Goal: Information Seeking & Learning: Check status

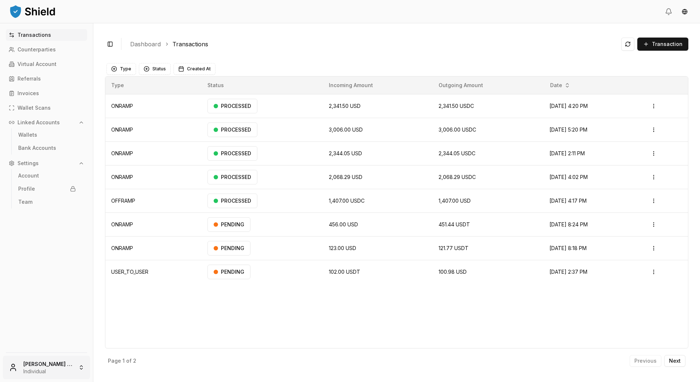
click at [57, 363] on html "Transactions Counterparties Virtual Account Referrals Invoices Wallet Scans Lin…" at bounding box center [350, 191] width 700 height 382
click at [53, 266] on div "Go to Admin Dashboard" at bounding box center [57, 260] width 105 height 12
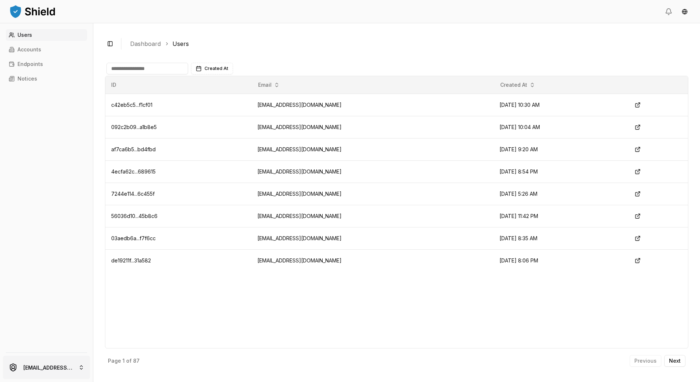
click at [73, 355] on html "Users Accounts Endpoints Notices [EMAIL_ADDRESS][PERSON_NAME][DOMAIN_NAME] Togg…" at bounding box center [350, 191] width 700 height 382
click at [108, 178] on html "Users Accounts Endpoints Notices [EMAIL_ADDRESS][PERSON_NAME][DOMAIN_NAME] Togg…" at bounding box center [350, 191] width 700 height 382
click at [61, 55] on link "Accounts" at bounding box center [46, 50] width 81 height 12
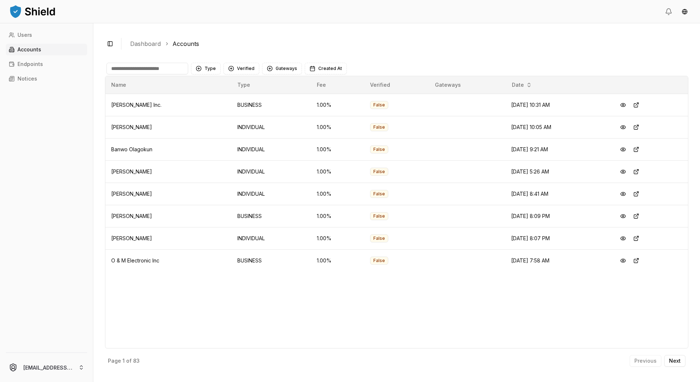
click at [188, 74] on input at bounding box center [148, 69] width 82 height 12
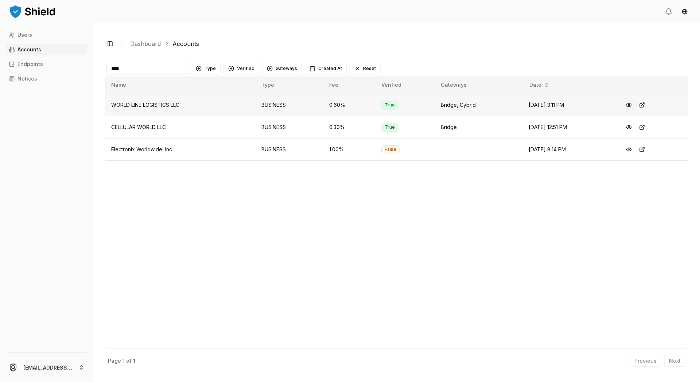
type input "****"
click at [612, 112] on button at bounding box center [629, 104] width 13 height 13
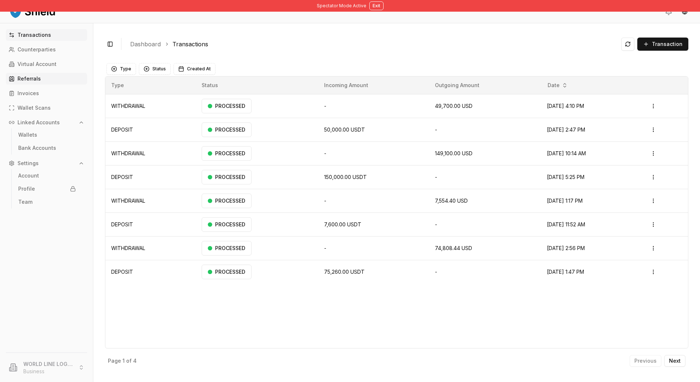
click at [39, 81] on p "Referrals" at bounding box center [29, 78] width 23 height 5
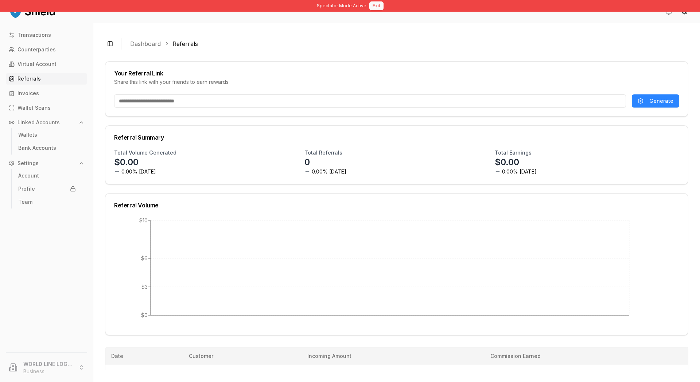
click at [379, 10] on button "Exit" at bounding box center [377, 5] width 14 height 9
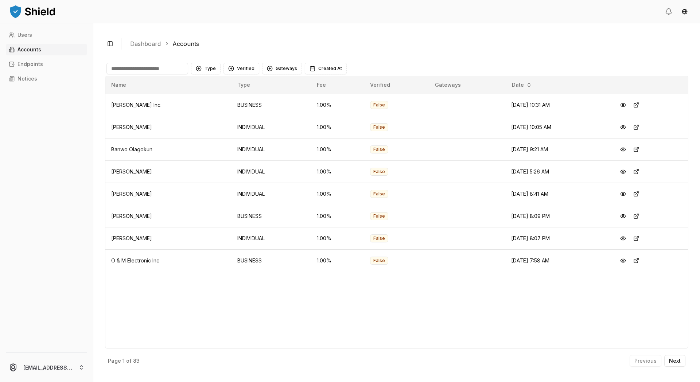
click at [188, 74] on input at bounding box center [148, 69] width 82 height 12
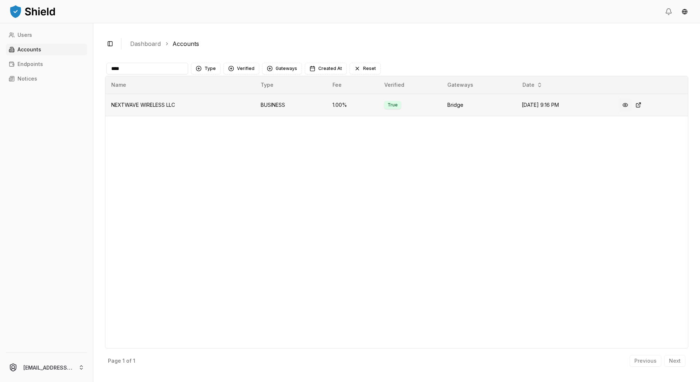
type input "****"
click at [612, 112] on button at bounding box center [625, 104] width 13 height 13
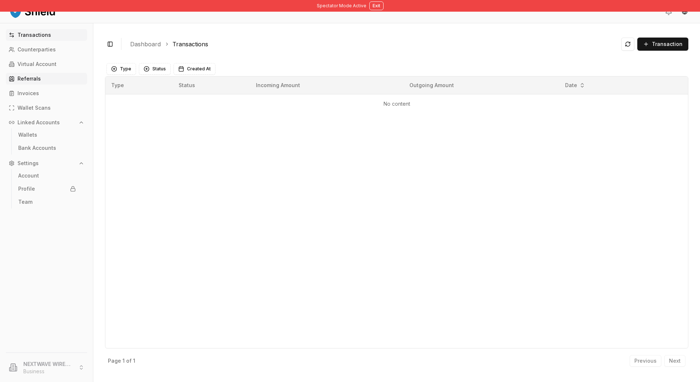
click at [67, 85] on link "Referrals" at bounding box center [46, 79] width 81 height 12
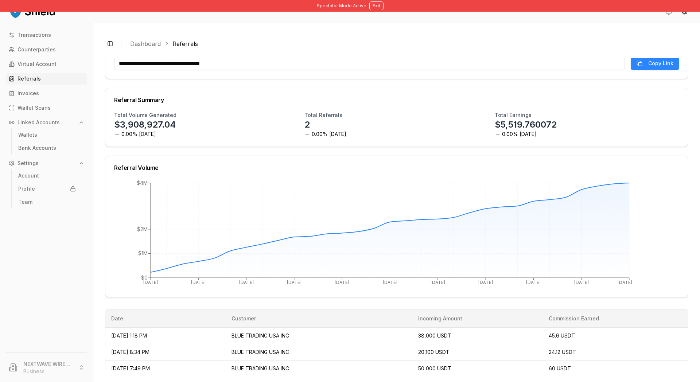
scroll to position [28, 0]
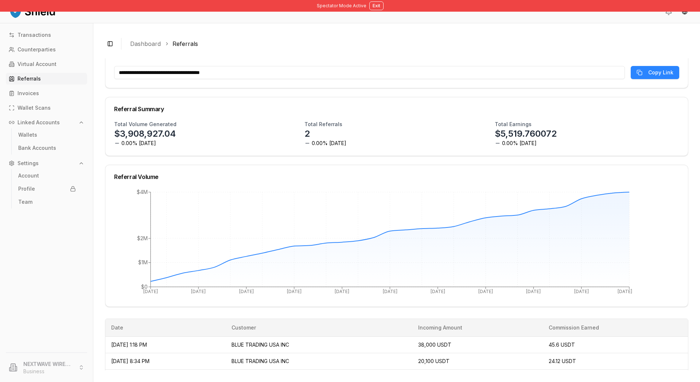
drag, startPoint x: 289, startPoint y: 100, endPoint x: 259, endPoint y: 100, distance: 29.6
click at [259, 79] on input "**********" at bounding box center [369, 72] width 511 height 13
click at [266, 88] on div "**********" at bounding box center [396, 77] width 583 height 22
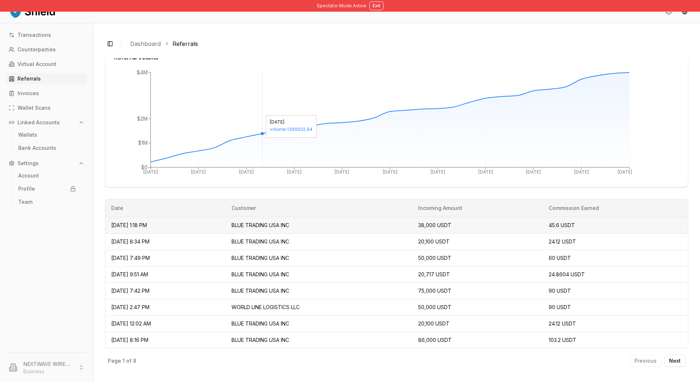
scroll to position [250, 0]
drag, startPoint x: 561, startPoint y: 272, endPoint x: 613, endPoint y: 270, distance: 52.2
click at [612, 283] on td "90 USDT" at bounding box center [615, 291] width 145 height 16
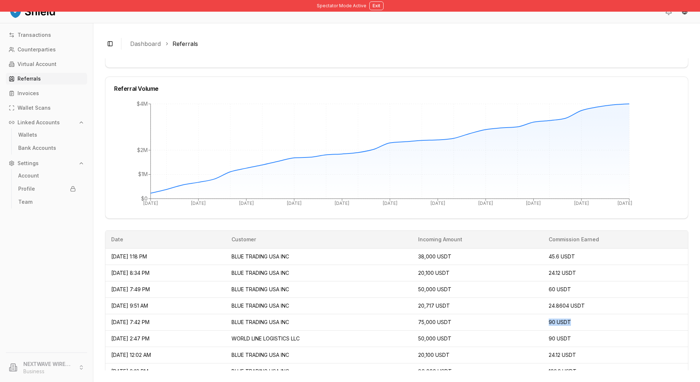
scroll to position [66, 0]
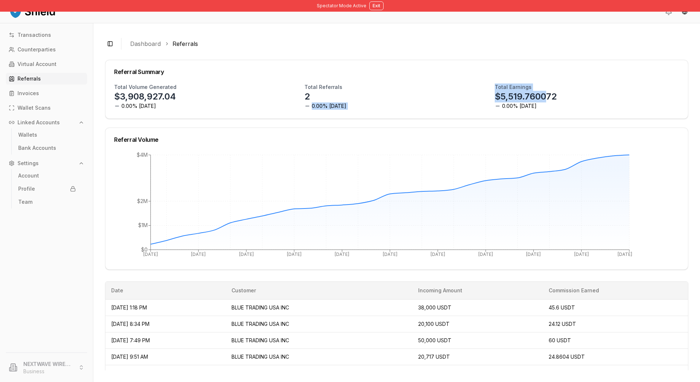
drag, startPoint x: 493, startPoint y: 136, endPoint x: 565, endPoint y: 133, distance: 72.3
click at [565, 110] on div "Total Volume Generated $3,908,927.04 0.00% [DATE] Total Referrals 2 0.00% [DATE…" at bounding box center [396, 97] width 565 height 26
click at [606, 110] on div "Total Earnings $5,519.760072 0.00% [DATE]" at bounding box center [587, 97] width 185 height 26
drag, startPoint x: 589, startPoint y: 138, endPoint x: 521, endPoint y: 141, distance: 68.3
click at [521, 110] on div "Total Earnings $5,519.760072 0.00% [DATE]" at bounding box center [587, 97] width 185 height 26
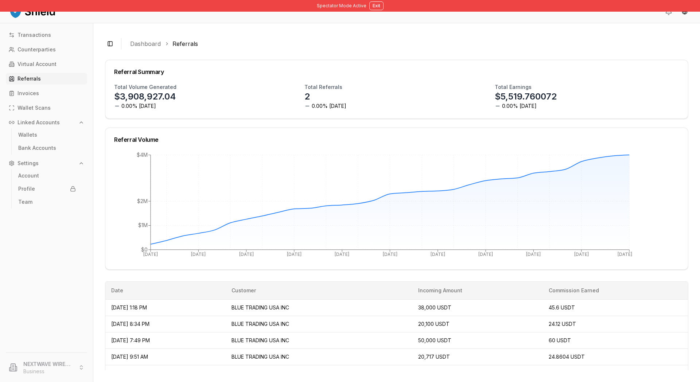
click at [286, 110] on div "Total Volume Generated $3,908,927.04 0.00% [DATE]" at bounding box center [206, 97] width 185 height 26
drag, startPoint x: 258, startPoint y: 140, endPoint x: 149, endPoint y: 141, distance: 109.4
click at [149, 110] on div "Total Volume Generated $3,908,927.04 0.00% [DATE]" at bounding box center [206, 97] width 185 height 26
click at [237, 110] on div "Total Volume Generated $3,908,927.04 0.00% [DATE]" at bounding box center [206, 97] width 185 height 26
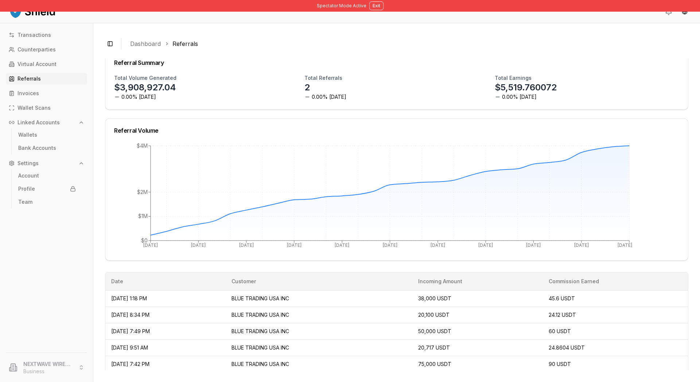
scroll to position [0, 0]
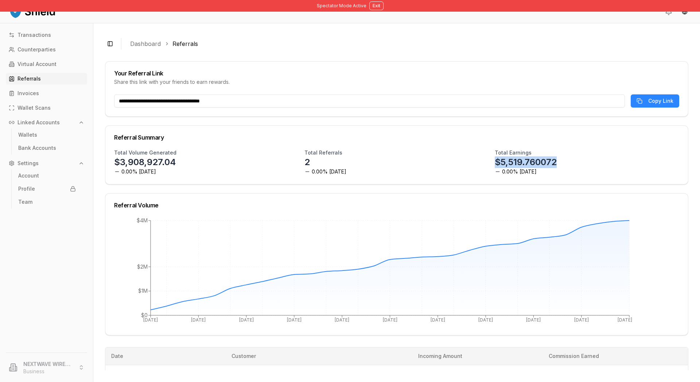
drag, startPoint x: 499, startPoint y: 202, endPoint x: 580, endPoint y: 201, distance: 81.7
click at [580, 175] on div "Total Earnings $5,519.760072 0.00% [DATE]" at bounding box center [587, 162] width 185 height 26
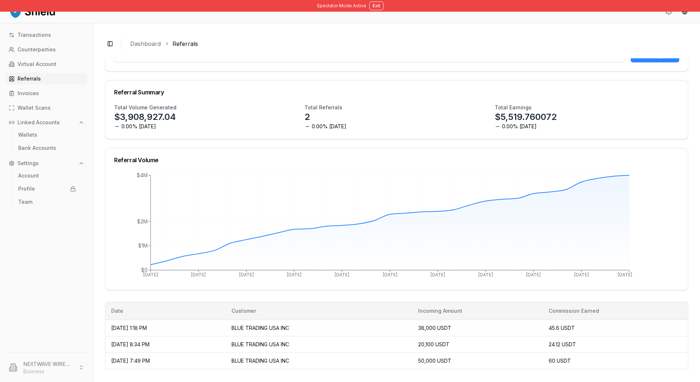
scroll to position [53, 0]
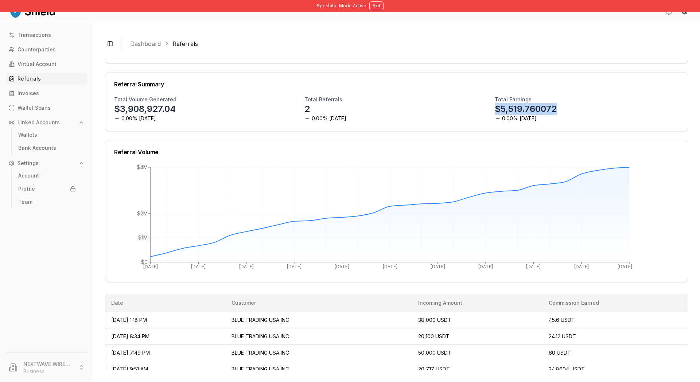
drag, startPoint x: 523, startPoint y: 150, endPoint x: 575, endPoint y: 147, distance: 51.5
click at [575, 122] on div "Total Volume Generated $3,908,927.04 0.00% [DATE] Total Referrals 2 0.00% [DATE…" at bounding box center [396, 109] width 565 height 26
click at [587, 122] on div "Total Earnings $5,519.760072 0.00% [DATE]" at bounding box center [587, 109] width 185 height 26
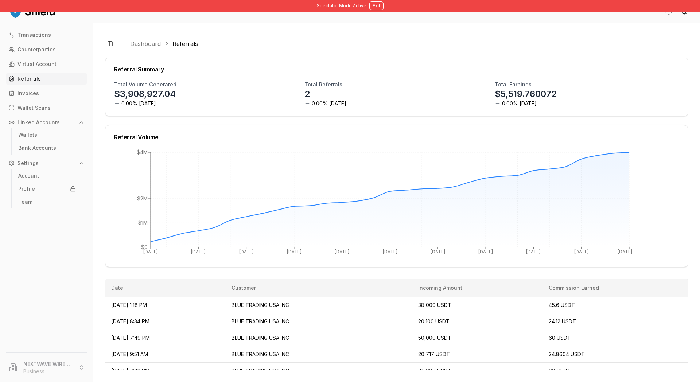
scroll to position [67, 0]
drag, startPoint x: 577, startPoint y: 138, endPoint x: 499, endPoint y: 140, distance: 78.4
click at [499, 108] on div "Total Earnings $5,519.760072 0.00% [DATE]" at bounding box center [587, 95] width 185 height 26
click at [595, 108] on div "Total Earnings $5,519.760072 0.00% [DATE]" at bounding box center [587, 95] width 185 height 26
drag, startPoint x: 497, startPoint y: 123, endPoint x: 551, endPoint y: 120, distance: 54.4
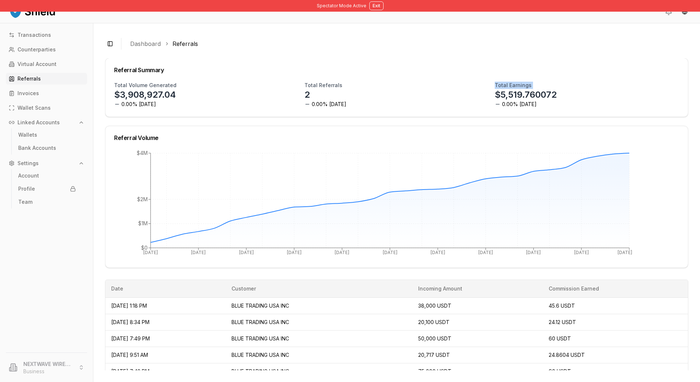
click at [551, 108] on div "Total Volume Generated $3,908,927.04 0.00% [DATE] Total Referrals 2 0.00% [DATE…" at bounding box center [396, 95] width 565 height 26
click at [550, 82] on div "Referral Summary" at bounding box center [396, 69] width 583 height 23
drag, startPoint x: 480, startPoint y: 124, endPoint x: 474, endPoint y: 123, distance: 5.5
click at [474, 108] on div "Total Volume Generated $3,908,927.04 0.00% [DATE] Total Referrals 2 0.00% [DATE…" at bounding box center [396, 95] width 565 height 26
click at [612, 108] on div "Total Earnings $5,519.760072 0.00% [DATE]" at bounding box center [587, 95] width 185 height 26
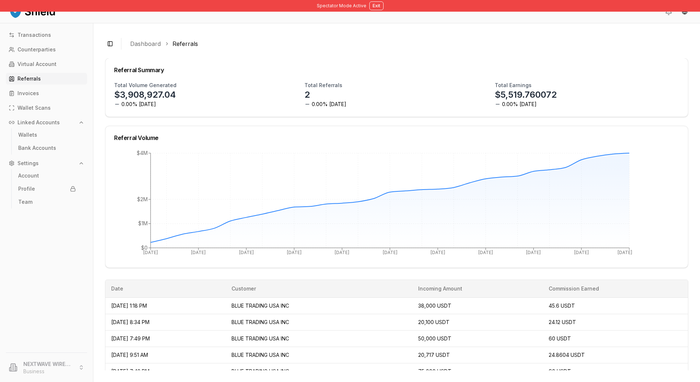
drag, startPoint x: 615, startPoint y: 124, endPoint x: 650, endPoint y: 120, distance: 35.5
click at [612, 108] on div "Total Earnings $5,519.760072 0.00% [DATE]" at bounding box center [587, 95] width 185 height 26
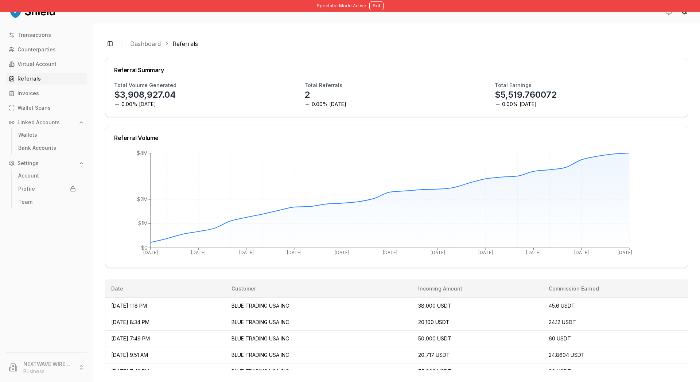
drag, startPoint x: 633, startPoint y: 124, endPoint x: 669, endPoint y: 124, distance: 36.5
click at [612, 117] on div "Total Volume Generated $3,908,927.04 0.00% [DATE] Total Referrals 2 0.00% [DATE…" at bounding box center [396, 99] width 583 height 35
drag, startPoint x: 504, startPoint y: 134, endPoint x: 514, endPoint y: 135, distance: 9.9
click at [514, 101] on p "$5,519.760072" at bounding box center [526, 95] width 62 height 12
click at [592, 108] on div "Total Earnings $5,519.760072 0.00% [DATE]" at bounding box center [587, 95] width 185 height 26
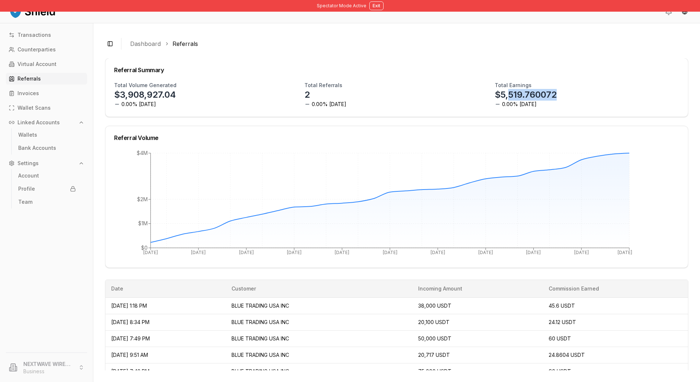
drag, startPoint x: 575, startPoint y: 135, endPoint x: 516, endPoint y: 133, distance: 59.1
click at [516, 101] on p "$5,519.760072" at bounding box center [526, 95] width 62 height 12
drag, startPoint x: 579, startPoint y: 138, endPoint x: 585, endPoint y: 137, distance: 5.9
click at [579, 108] on div "Total Earnings $5,519.760072 0.00% [DATE]" at bounding box center [587, 95] width 185 height 26
drag, startPoint x: 620, startPoint y: 134, endPoint x: 669, endPoint y: 131, distance: 49.0
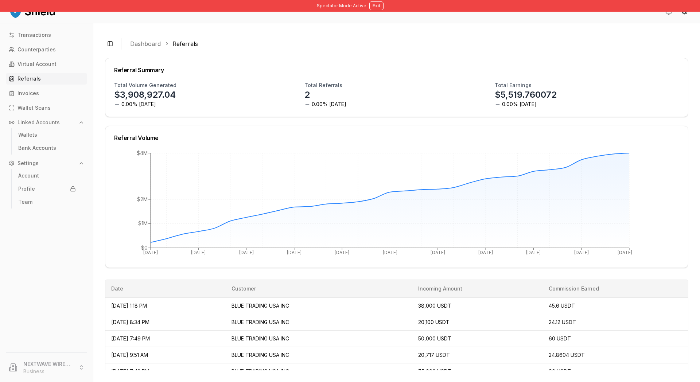
click at [612, 117] on div "Total Volume Generated $3,908,927.04 0.00% [DATE] Total Referrals 2 0.00% [DATE…" at bounding box center [396, 99] width 583 height 35
click at [549, 108] on div "Total Earnings $5,519.760072 0.00% [DATE]" at bounding box center [587, 95] width 185 height 26
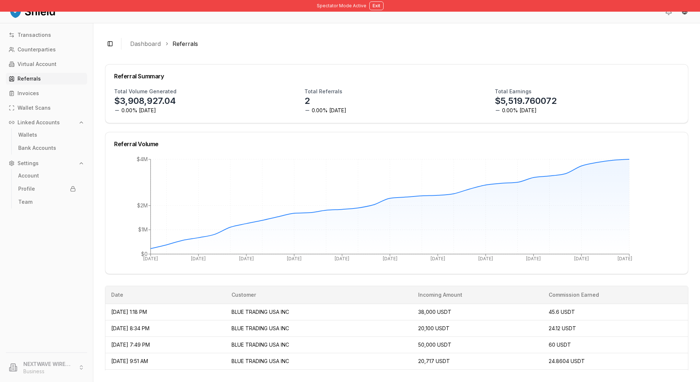
scroll to position [57, 0]
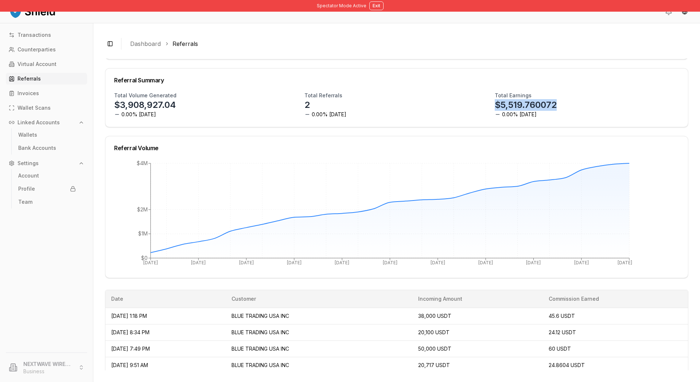
drag, startPoint x: 576, startPoint y: 147, endPoint x: 498, endPoint y: 149, distance: 78.1
click at [498, 111] on p "$5,519.760072" at bounding box center [526, 105] width 62 height 12
click at [502, 111] on p "$5,519.760072" at bounding box center [526, 105] width 62 height 12
drag, startPoint x: 554, startPoint y: 146, endPoint x: 587, endPoint y: 145, distance: 33.6
click at [587, 118] on div "Total Earnings $5,519.760072 0.00% [DATE]" at bounding box center [587, 105] width 185 height 26
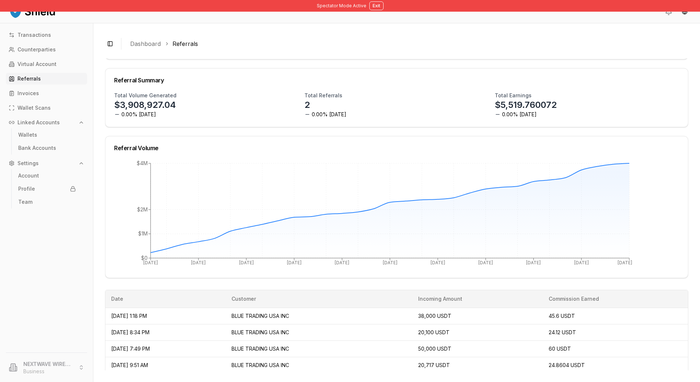
click at [612, 118] on div "Total Earnings $5,519.760072 0.00% [DATE]" at bounding box center [587, 105] width 185 height 26
drag, startPoint x: 550, startPoint y: 147, endPoint x: 542, endPoint y: 147, distance: 7.7
click at [542, 111] on p "$5,519.760072" at bounding box center [526, 105] width 62 height 12
click at [588, 118] on div "Total Earnings $5,519.760072 0.00% [DATE]" at bounding box center [587, 105] width 185 height 26
click at [510, 111] on p "$5,519.760072" at bounding box center [526, 105] width 62 height 12
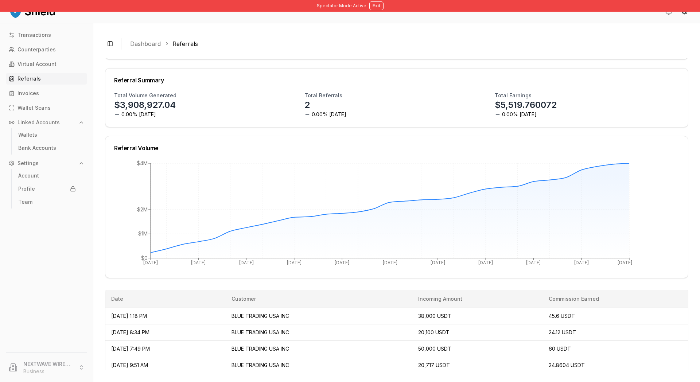
click at [518, 118] on span "0.00% [DATE]" at bounding box center [519, 114] width 35 height 7
click at [557, 111] on p "$5,519.760072" at bounding box center [526, 105] width 62 height 12
drag, startPoint x: 591, startPoint y: 136, endPoint x: 656, endPoint y: 149, distance: 66.2
click at [612, 118] on div "Total Earnings $5,519.760072 0.00% [DATE]" at bounding box center [587, 105] width 185 height 26
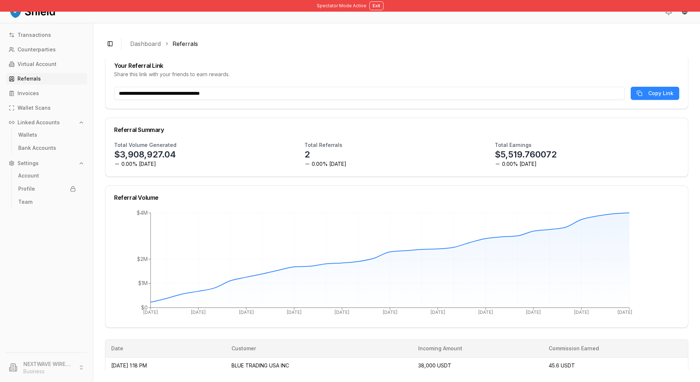
scroll to position [3, 0]
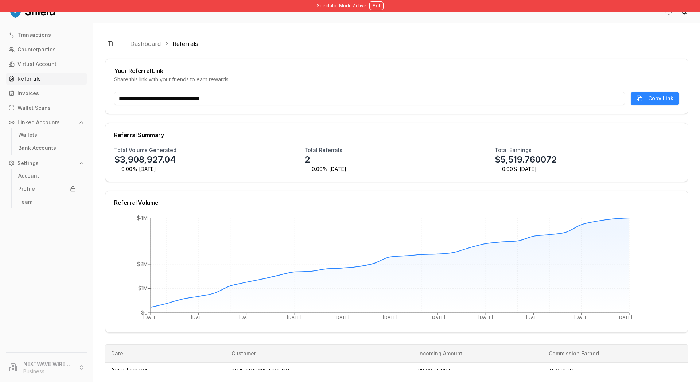
click at [612, 173] on div "Total Earnings $5,519.760072 0.00% [DATE]" at bounding box center [587, 160] width 185 height 26
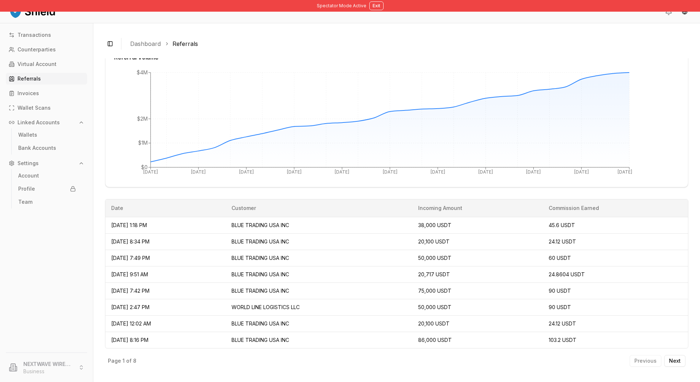
scroll to position [250, 0]
drag, startPoint x: 213, startPoint y: 209, endPoint x: 187, endPoint y: 232, distance: 35.2
click at [134, 233] on td "[DATE] 8:34 PM" at bounding box center [165, 241] width 120 height 16
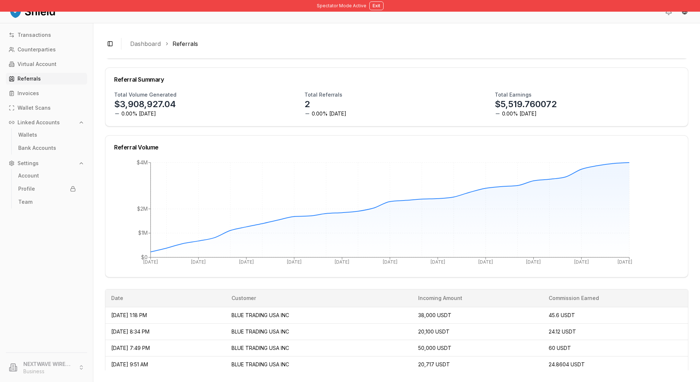
scroll to position [60, 0]
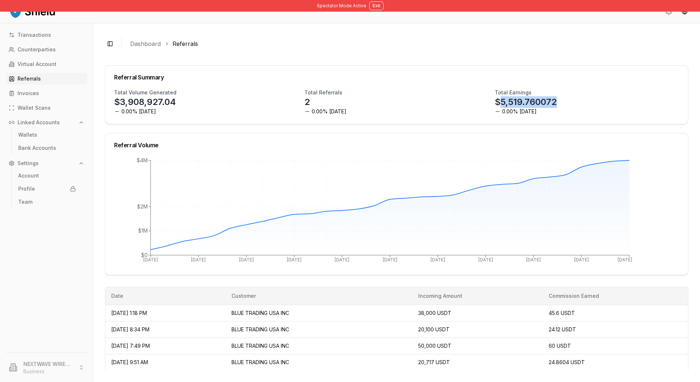
drag, startPoint x: 506, startPoint y: 142, endPoint x: 574, endPoint y: 140, distance: 67.9
click at [557, 108] on p "$5,519.760072" at bounding box center [526, 102] width 62 height 12
click at [586, 115] on div "Total Earnings $5,519.760072 0.00% [DATE]" at bounding box center [587, 102] width 185 height 26
click at [612, 115] on div "Total Earnings $5,519.760072 0.00% [DATE]" at bounding box center [587, 102] width 185 height 26
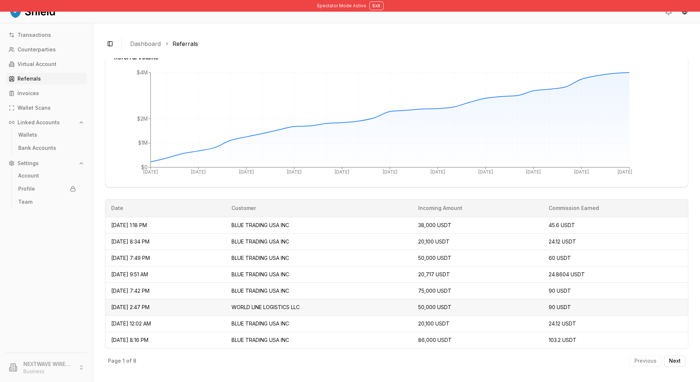
scroll to position [250, 0]
drag, startPoint x: 136, startPoint y: 191, endPoint x: 637, endPoint y: 184, distance: 500.1
click at [612, 217] on tr "[DATE] 1:18 PM BLUE TRADING USA INC 38,000 USDT 45.6 USDT" at bounding box center [396, 225] width 583 height 16
click at [519, 233] on td "20,100 USDT" at bounding box center [478, 241] width 131 height 16
drag, startPoint x: 355, startPoint y: 190, endPoint x: 275, endPoint y: 187, distance: 79.9
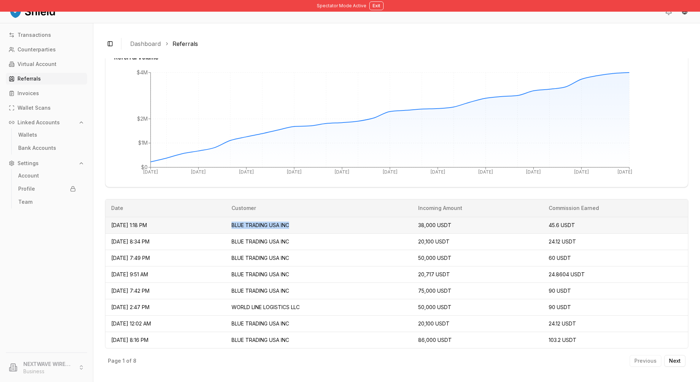
click at [275, 217] on td "BLUE TRADING USA INC" at bounding box center [319, 225] width 187 height 16
click at [298, 233] on td "BLUE TRADING USA INC" at bounding box center [319, 241] width 187 height 16
drag, startPoint x: 359, startPoint y: 270, endPoint x: 281, endPoint y: 269, distance: 78.1
click at [281, 283] on td "BLUE TRADING USA INC" at bounding box center [319, 291] width 187 height 16
drag, startPoint x: 595, startPoint y: 270, endPoint x: 560, endPoint y: 269, distance: 35.8
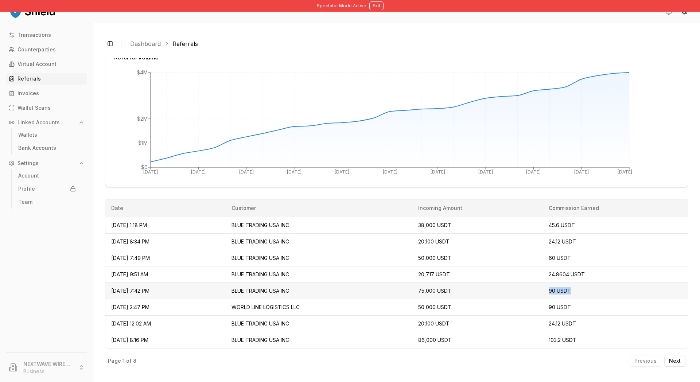
click at [560, 283] on td "90 USDT" at bounding box center [615, 291] width 145 height 16
click at [566, 288] on span "90 USDT" at bounding box center [560, 291] width 22 height 6
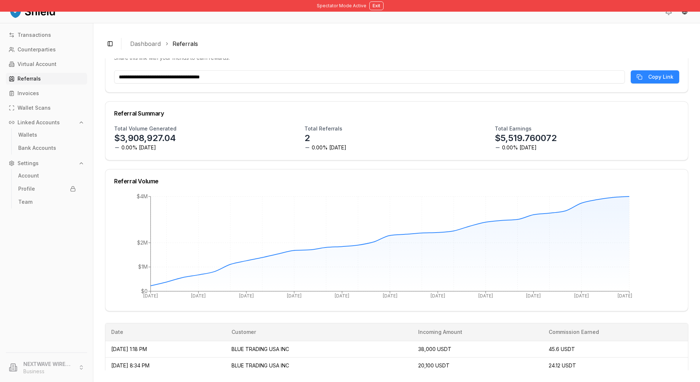
scroll to position [40, 0]
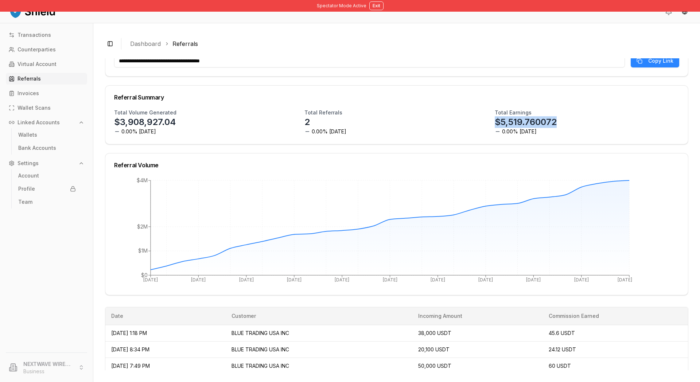
drag, startPoint x: 499, startPoint y: 162, endPoint x: 586, endPoint y: 162, distance: 87.5
click at [586, 135] on div "Total Earnings $5,519.760072 0.00% [DATE]" at bounding box center [587, 122] width 185 height 26
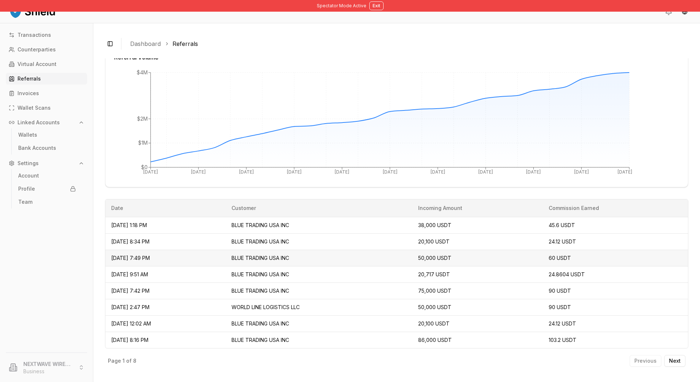
scroll to position [156, 0]
drag, startPoint x: 138, startPoint y: 283, endPoint x: 622, endPoint y: 283, distance: 484.1
click at [612, 233] on tr "[DATE] 1:18 PM BLUE TRADING USA INC 38,000 USDT 45.6 USDT" at bounding box center [396, 225] width 583 height 16
click at [513, 250] on td "20,100 USDT" at bounding box center [478, 241] width 131 height 16
drag, startPoint x: 278, startPoint y: 283, endPoint x: 367, endPoint y: 281, distance: 89.4
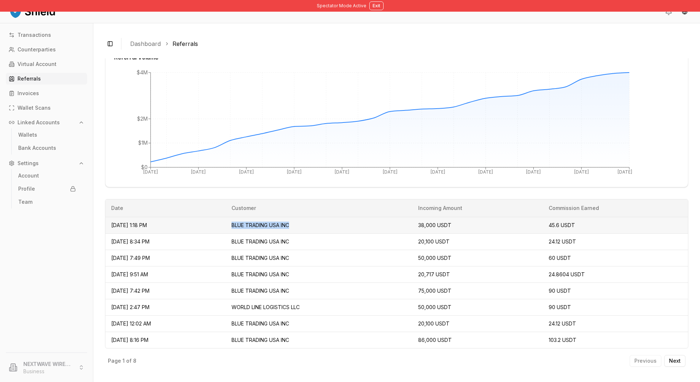
click at [367, 233] on td "BLUE TRADING USA INC" at bounding box center [319, 225] width 187 height 16
drag, startPoint x: 215, startPoint y: 284, endPoint x: 136, endPoint y: 285, distance: 78.8
click at [136, 233] on td "[DATE] 1:18 PM" at bounding box center [165, 225] width 120 height 16
click at [226, 266] on td "[DATE] 7:49 PM" at bounding box center [165, 258] width 120 height 16
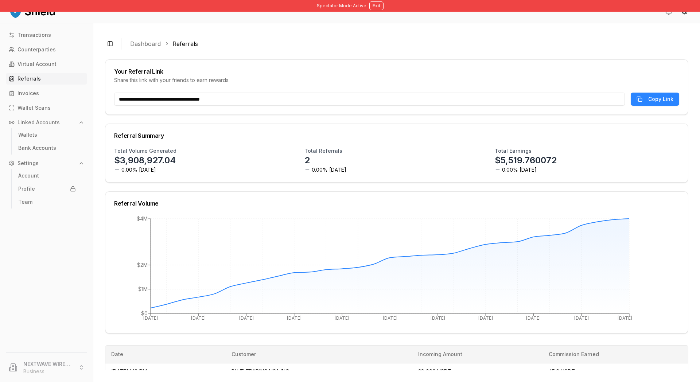
scroll to position [2, 0]
drag, startPoint x: 588, startPoint y: 184, endPoint x: 619, endPoint y: 216, distance: 44.4
click at [598, 173] on div "Total Earnings $5,519.760072 0.00% [DATE]" at bounding box center [587, 160] width 185 height 26
click at [612, 173] on div "Total Earnings $5,519.760072 0.00% [DATE]" at bounding box center [587, 160] width 185 height 26
drag, startPoint x: 497, startPoint y: 187, endPoint x: 556, endPoint y: 216, distance: 65.9
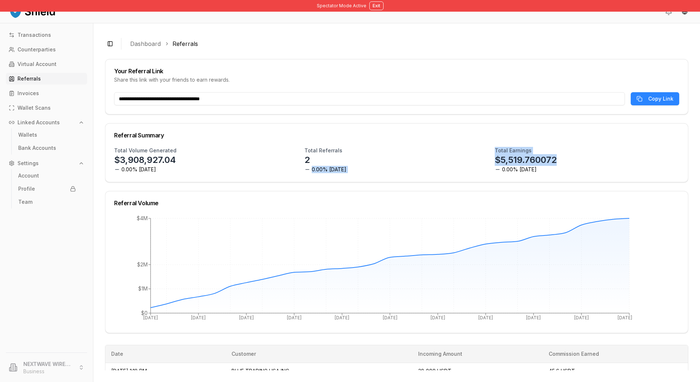
click at [556, 173] on div "Total Volume Generated $3,908,927.04 0.00% [DATE] Total Referrals 2 0.00% [DATE…" at bounding box center [396, 160] width 565 height 26
click at [581, 173] on div "Total Earnings $5,519.760072 0.00% [DATE]" at bounding box center [587, 160] width 185 height 26
drag, startPoint x: 546, startPoint y: 216, endPoint x: 502, endPoint y: 192, distance: 50.6
click at [502, 182] on div "Total Volume Generated $3,908,927.04 0.00% [DATE] Total Referrals 2 0.00% [DATE…" at bounding box center [396, 164] width 583 height 35
drag, startPoint x: 553, startPoint y: 213, endPoint x: 498, endPoint y: 190, distance: 59.2
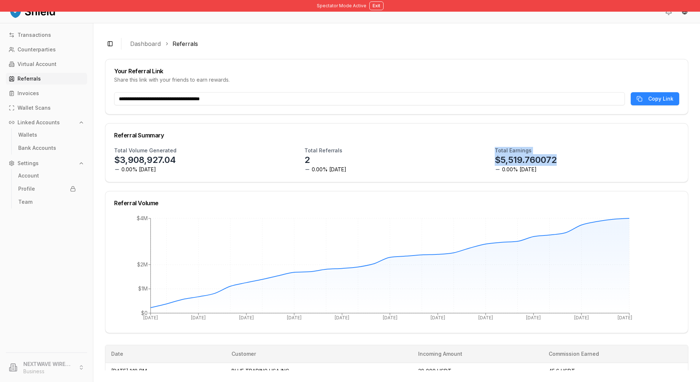
click at [498, 173] on div "Total Earnings $5,519.760072 0.00% [DATE]" at bounding box center [587, 160] width 185 height 26
click at [498, 154] on h3 "Total Earnings" at bounding box center [513, 150] width 37 height 7
drag, startPoint x: 498, startPoint y: 190, endPoint x: 533, endPoint y: 204, distance: 37.9
click at [533, 173] on div "Total Earnings $5,519.760072 0.00% [DATE]" at bounding box center [587, 160] width 185 height 26
drag, startPoint x: 568, startPoint y: 211, endPoint x: 506, endPoint y: 191, distance: 64.9
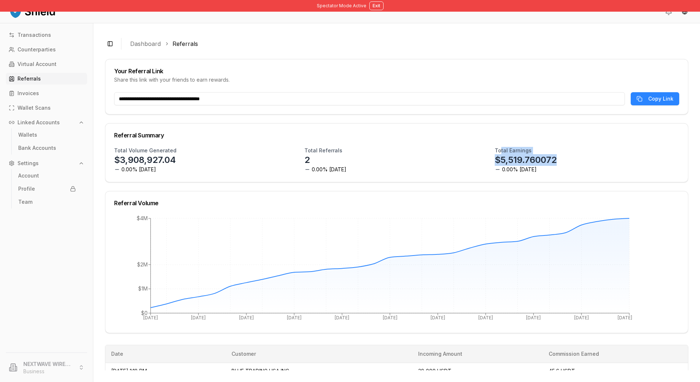
click at [506, 173] on div "Total Earnings $5,519.760072 0.00% [DATE]" at bounding box center [587, 160] width 185 height 26
click at [611, 173] on div "Total Earnings $5,519.760072 0.00% [DATE]" at bounding box center [587, 160] width 185 height 26
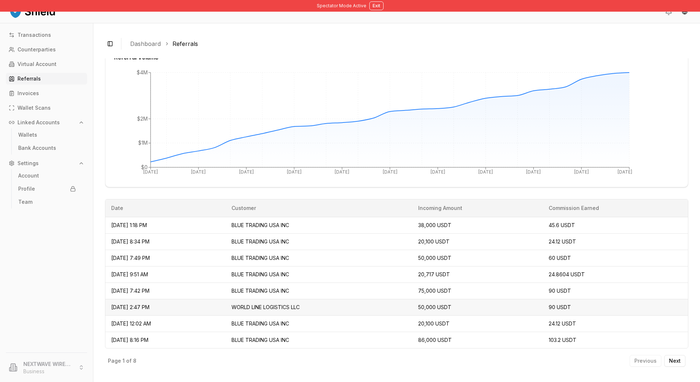
scroll to position [250, 0]
drag, startPoint x: 274, startPoint y: 254, endPoint x: 351, endPoint y: 253, distance: 77.0
click at [348, 266] on td "BLUE TRADING USA INC" at bounding box center [319, 274] width 187 height 16
drag, startPoint x: 358, startPoint y: 251, endPoint x: 282, endPoint y: 252, distance: 76.2
click at [282, 266] on td "BLUE TRADING USA INC" at bounding box center [319, 274] width 187 height 16
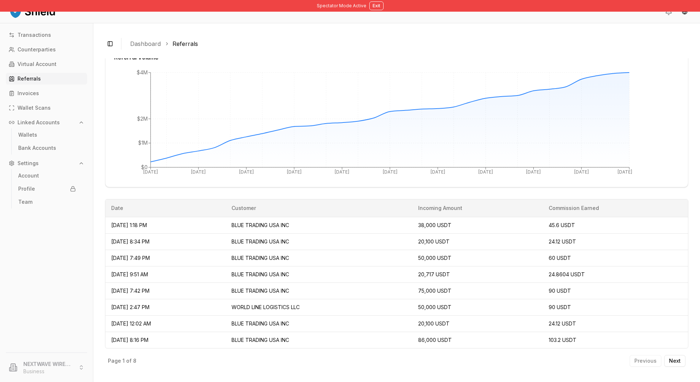
click at [197, 363] on div "Page 1 of 8 Previous Next" at bounding box center [397, 360] width 584 height 22
drag, startPoint x: 268, startPoint y: 187, endPoint x: 369, endPoint y: 188, distance: 101.0
click at [369, 217] on tr "[DATE] 1:18 PM BLUE TRADING USA INC 38,000 USDT 45.6 USDT" at bounding box center [396, 225] width 583 height 16
click at [386, 217] on td "BLUE TRADING USA INC" at bounding box center [319, 225] width 187 height 16
drag, startPoint x: 444, startPoint y: 189, endPoint x: 499, endPoint y: 191, distance: 54.4
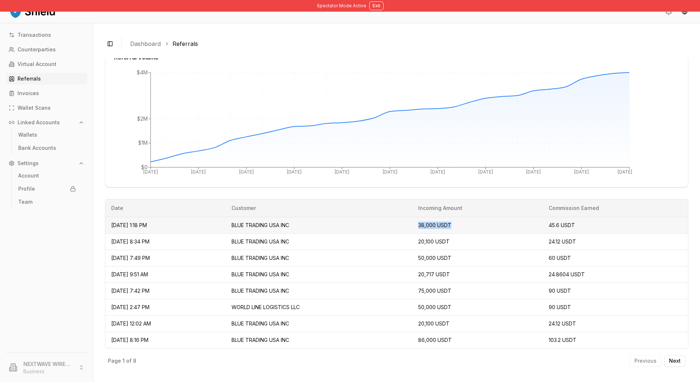
click at [499, 217] on td "38,000 USDT" at bounding box center [478, 225] width 131 height 16
click at [555, 217] on td "45.6 USDT" at bounding box center [615, 225] width 145 height 16
drag, startPoint x: 562, startPoint y: 189, endPoint x: 615, endPoint y: 190, distance: 53.3
click at [612, 217] on td "45.6 USDT" at bounding box center [615, 225] width 145 height 16
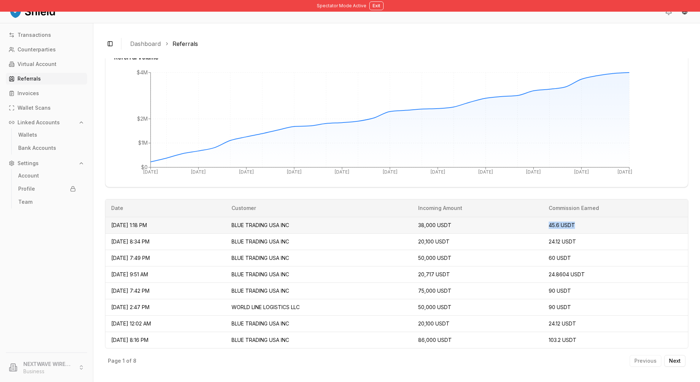
click at [575, 222] on span "45.6 USDT" at bounding box center [562, 225] width 26 height 6
drag, startPoint x: 603, startPoint y: 205, endPoint x: 590, endPoint y: 205, distance: 13.5
click at [590, 217] on td "45.6 USDT" at bounding box center [615, 225] width 145 height 16
click at [604, 217] on td "45.6 USDT" at bounding box center [615, 225] width 145 height 16
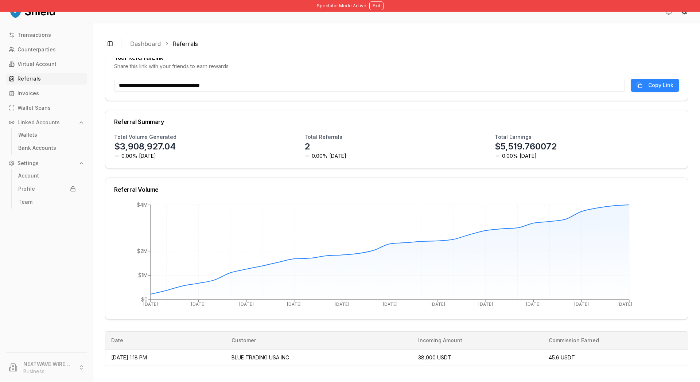
scroll to position [6, 0]
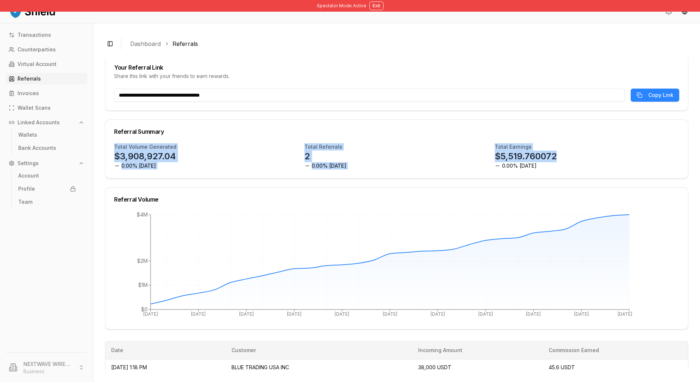
drag, startPoint x: 600, startPoint y: 178, endPoint x: 651, endPoint y: 173, distance: 51.4
click at [612, 179] on div "Referral Summary Total Volume Generated $3,908,927.04 0.00% [DATE] Total Referr…" at bounding box center [397, 149] width 584 height 59
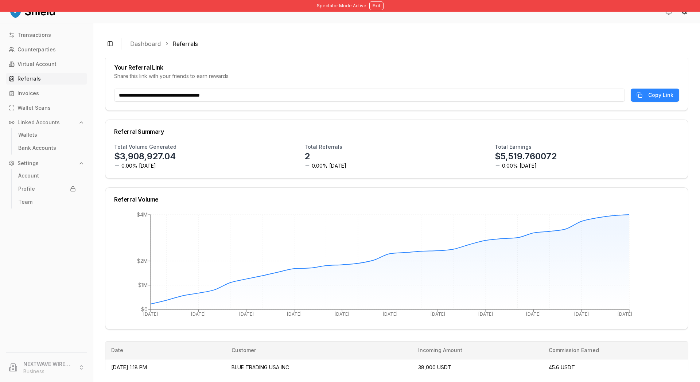
click at [612, 135] on div "Referral Summary" at bounding box center [396, 132] width 565 height 6
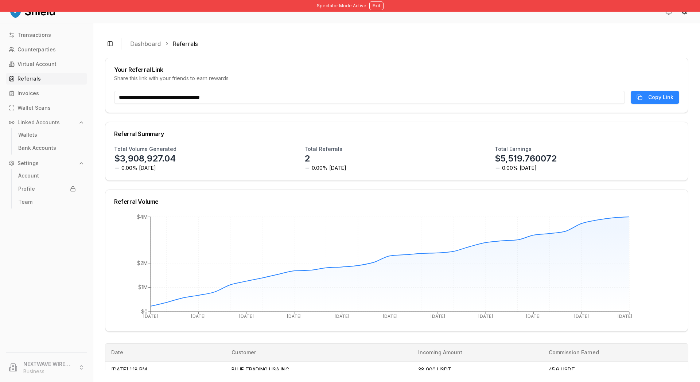
scroll to position [0, 0]
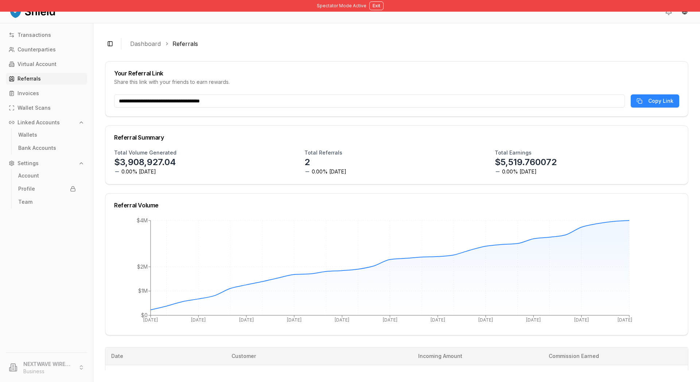
click at [612, 175] on div "Total Earnings $5,519.760072 0.00% [DATE]" at bounding box center [587, 162] width 185 height 26
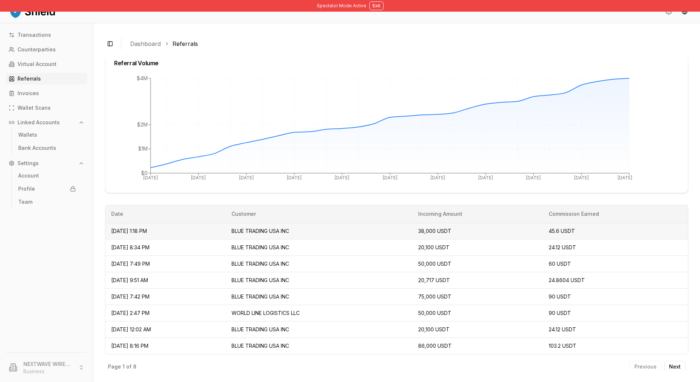
scroll to position [158, 0]
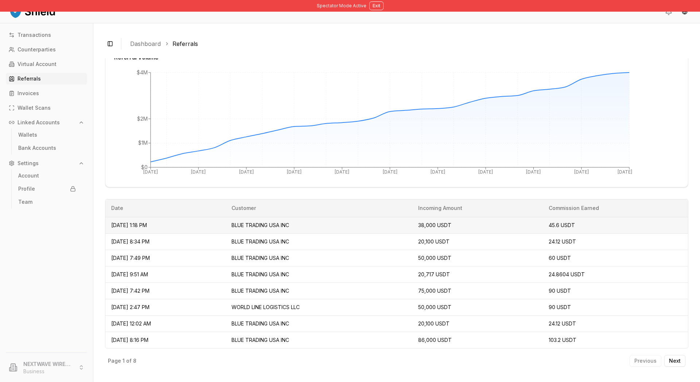
click at [147, 228] on span "[DATE] 1:18 PM" at bounding box center [129, 225] width 36 height 6
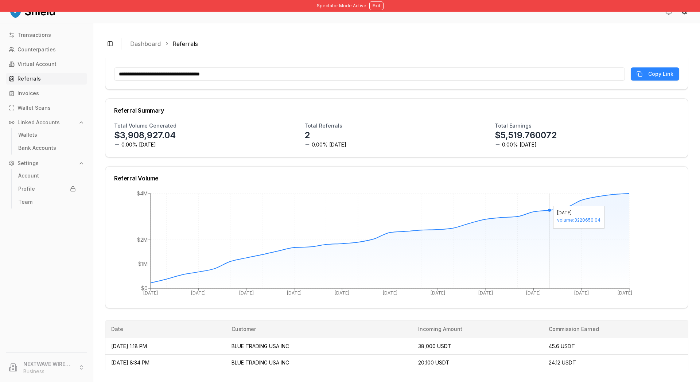
scroll to position [27, 0]
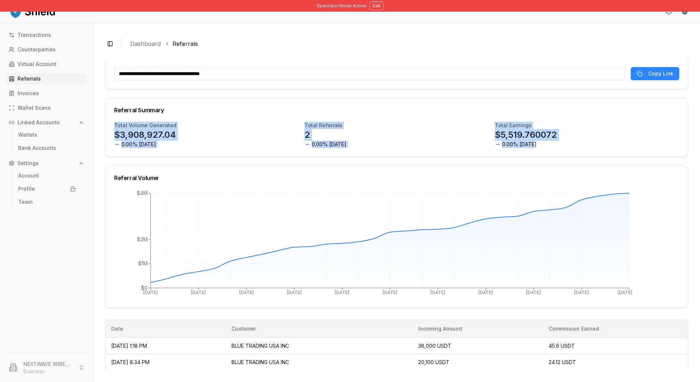
drag, startPoint x: 492, startPoint y: 160, endPoint x: 549, endPoint y: 189, distance: 64.1
click at [549, 157] on div "Referral Summary Total Volume Generated $3,908,927.04 0.00% [DATE] Total Referr…" at bounding box center [397, 127] width 584 height 59
click at [565, 148] on div "Total Earnings $5,519.760072 0.00% [DATE]" at bounding box center [587, 135] width 185 height 26
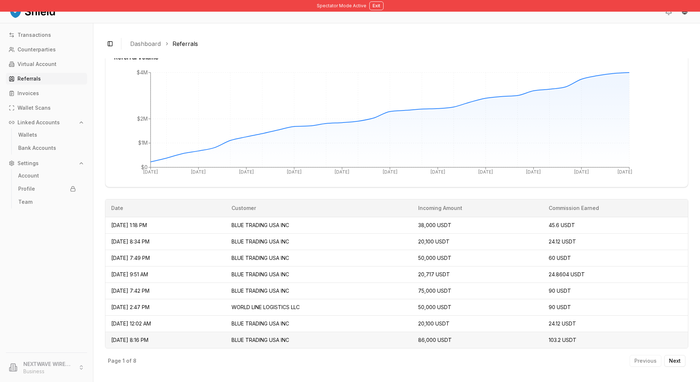
scroll to position [63, 0]
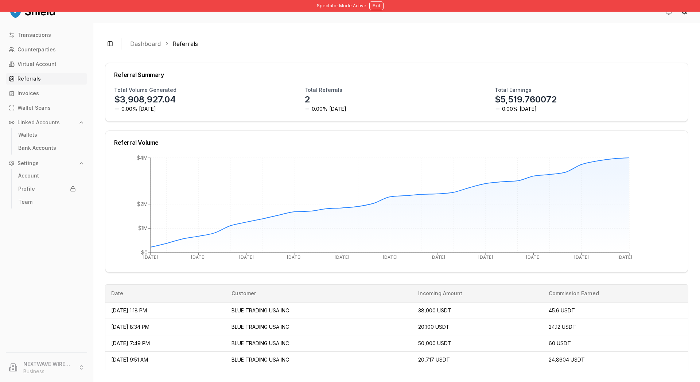
click at [612, 113] on div "Total Earnings $5,519.760072 0.00% [DATE]" at bounding box center [587, 99] width 185 height 26
click at [69, 41] on link "Transactions" at bounding box center [46, 35] width 81 height 12
